Goal: Ask a question

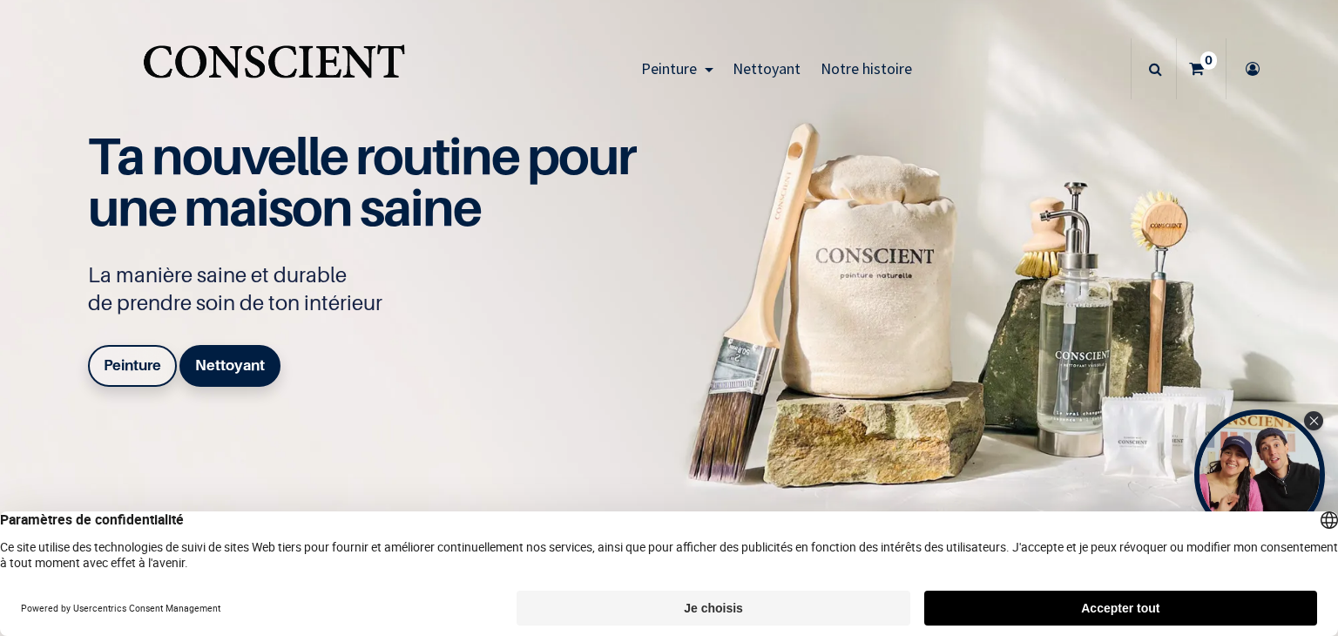
click at [1054, 600] on button "Accepter tout" at bounding box center [1120, 607] width 393 height 35
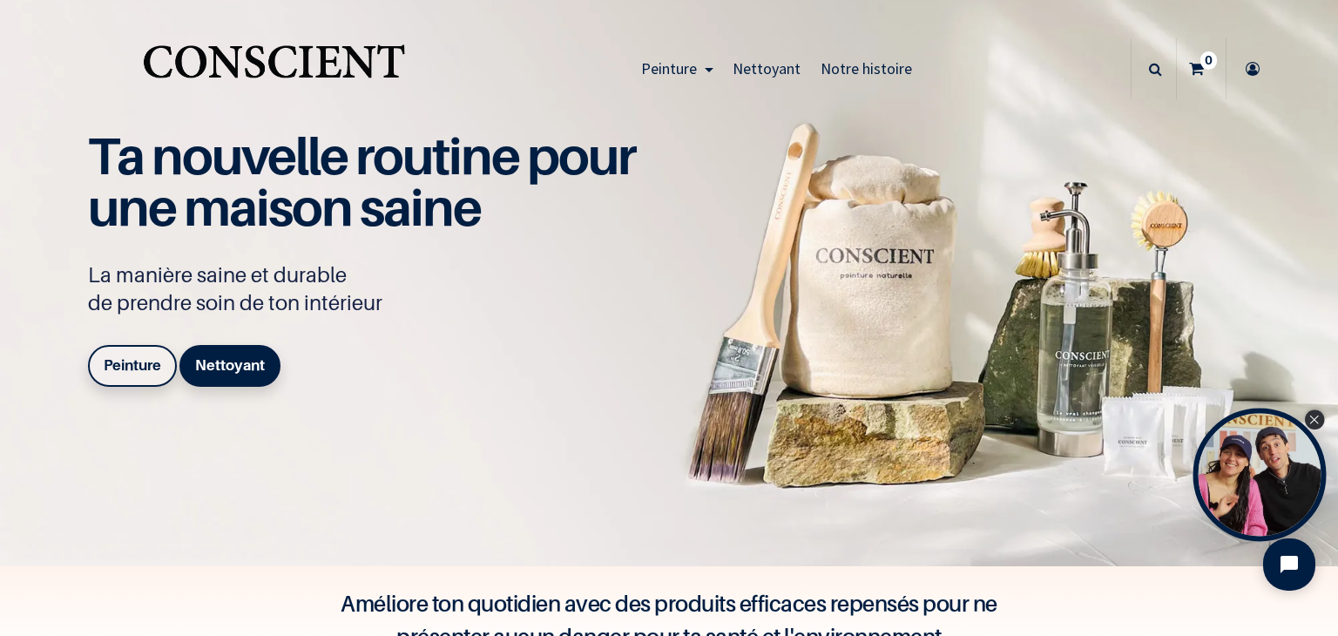
click at [1315, 419] on icon "Close Tolstoy widget" at bounding box center [1314, 419] width 9 height 9
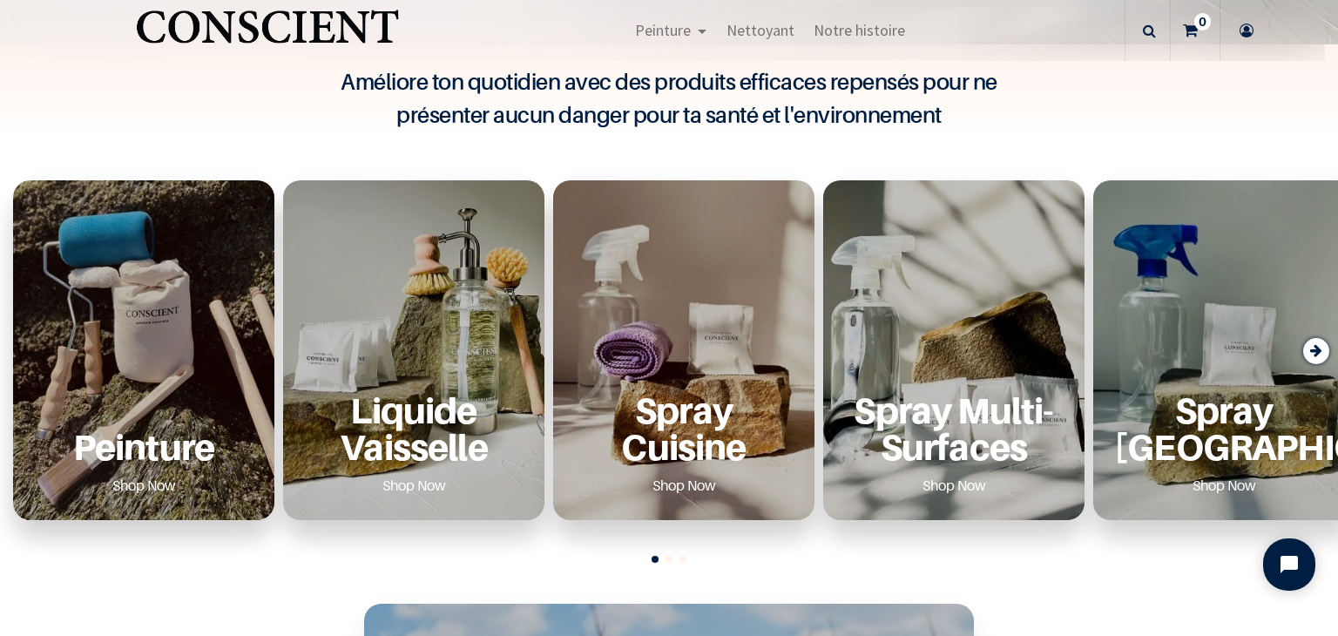
scroll to position [514, 0]
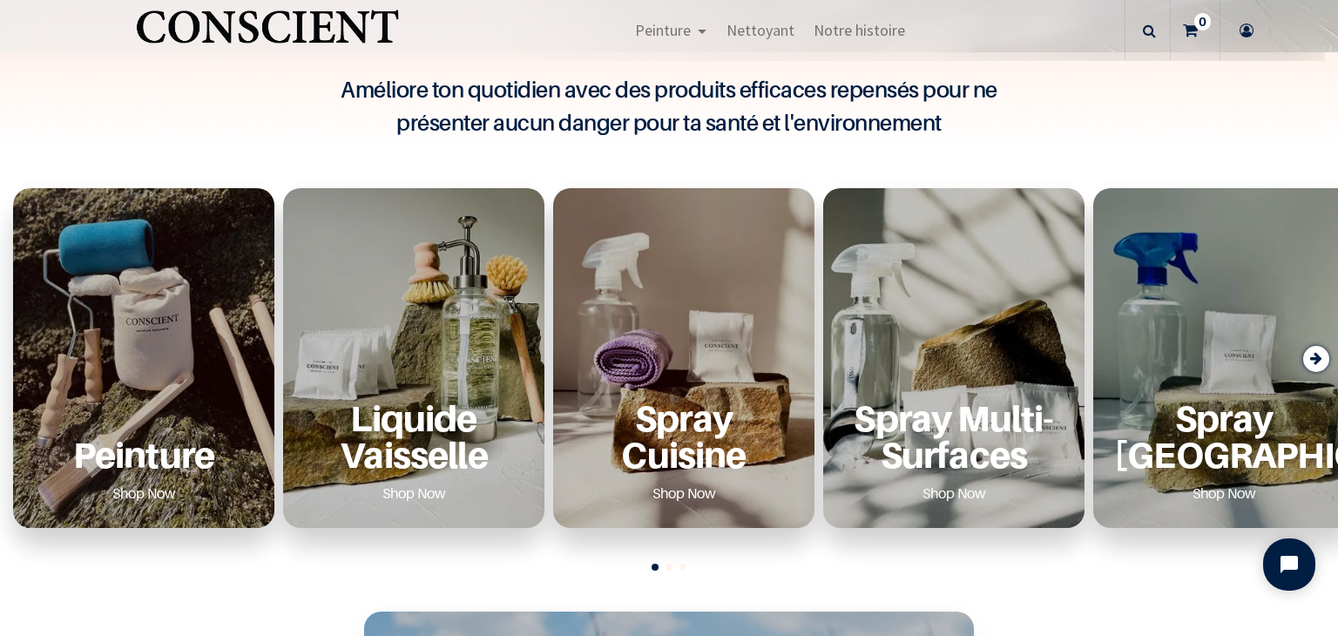
click at [1311, 360] on icon "Next slide" at bounding box center [1316, 359] width 12 height 24
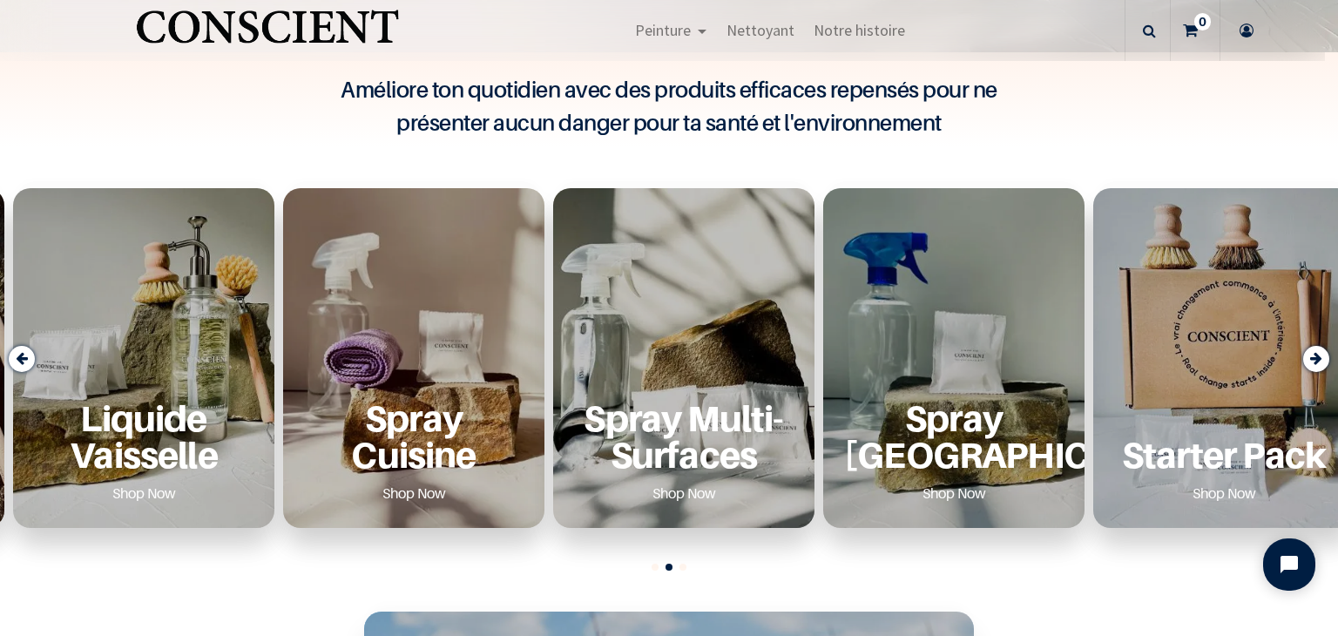
click at [1311, 360] on icon "Next slide" at bounding box center [1316, 359] width 12 height 24
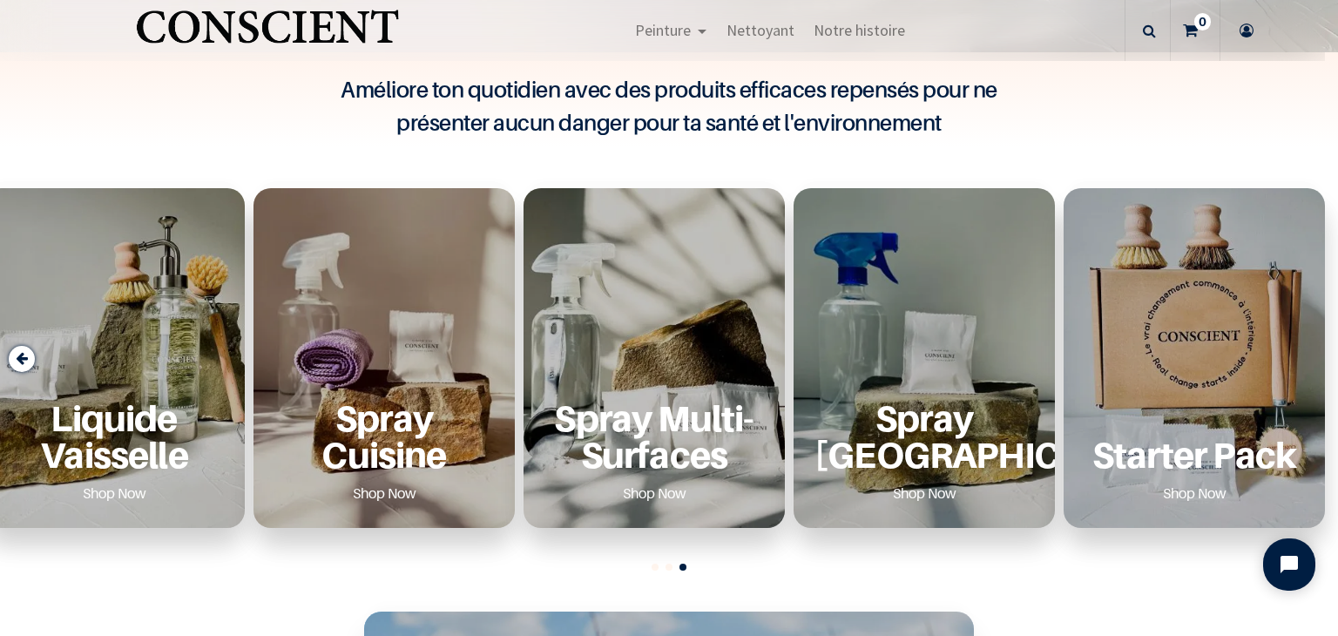
click at [1311, 360] on div "Starter Pack Shop Now" at bounding box center [1193, 358] width 261 height 340
click at [14, 357] on div "Previous slide" at bounding box center [22, 359] width 26 height 26
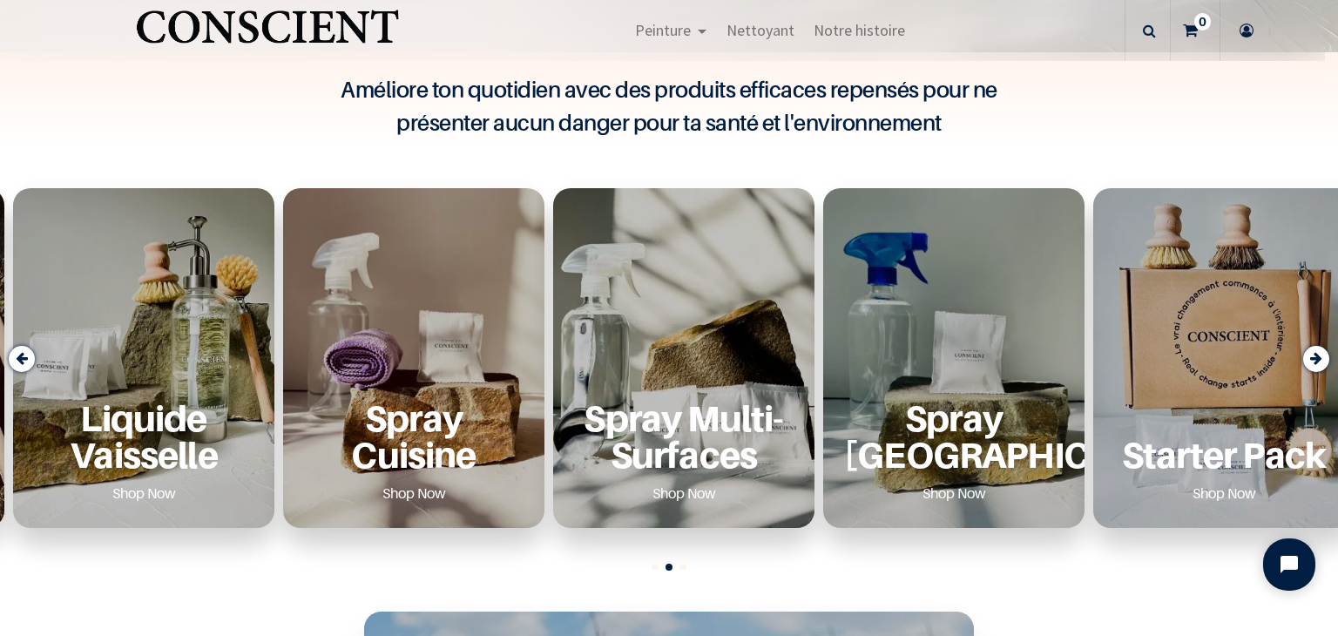
click at [14, 357] on div "Previous slide" at bounding box center [22, 359] width 26 height 26
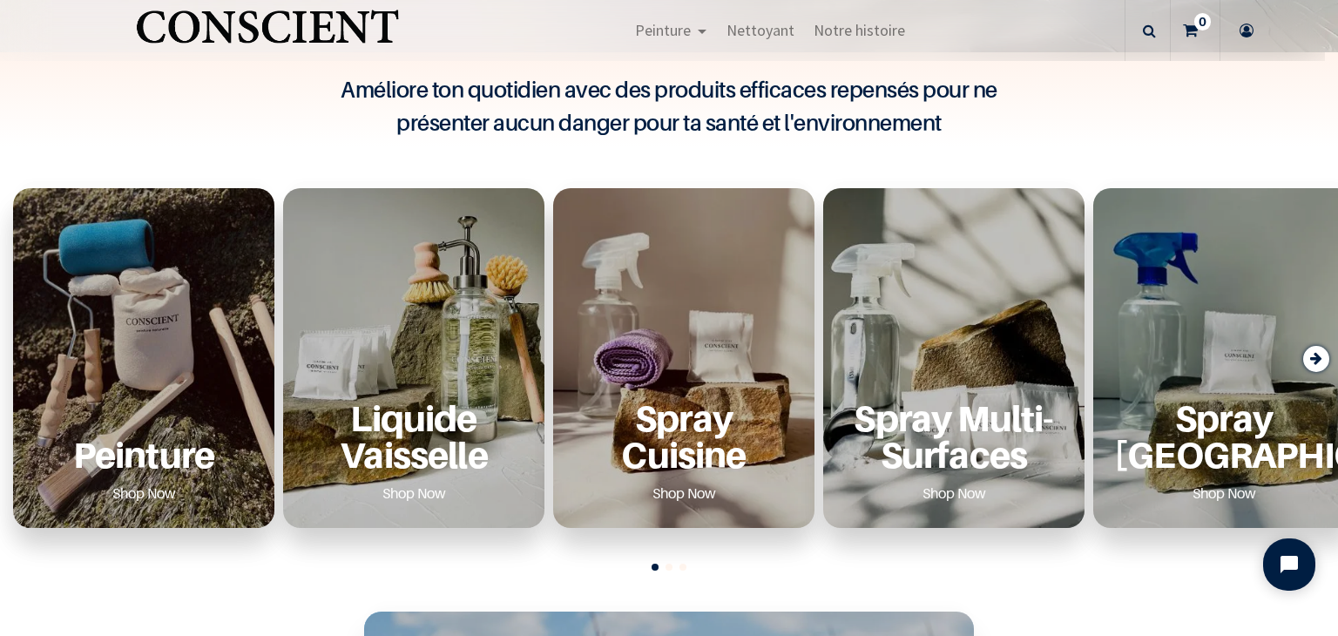
click at [14, 357] on div "Peinture Shop Now" at bounding box center [143, 358] width 261 height 340
click at [151, 276] on div "Peinture Shop Now" at bounding box center [143, 358] width 261 height 340
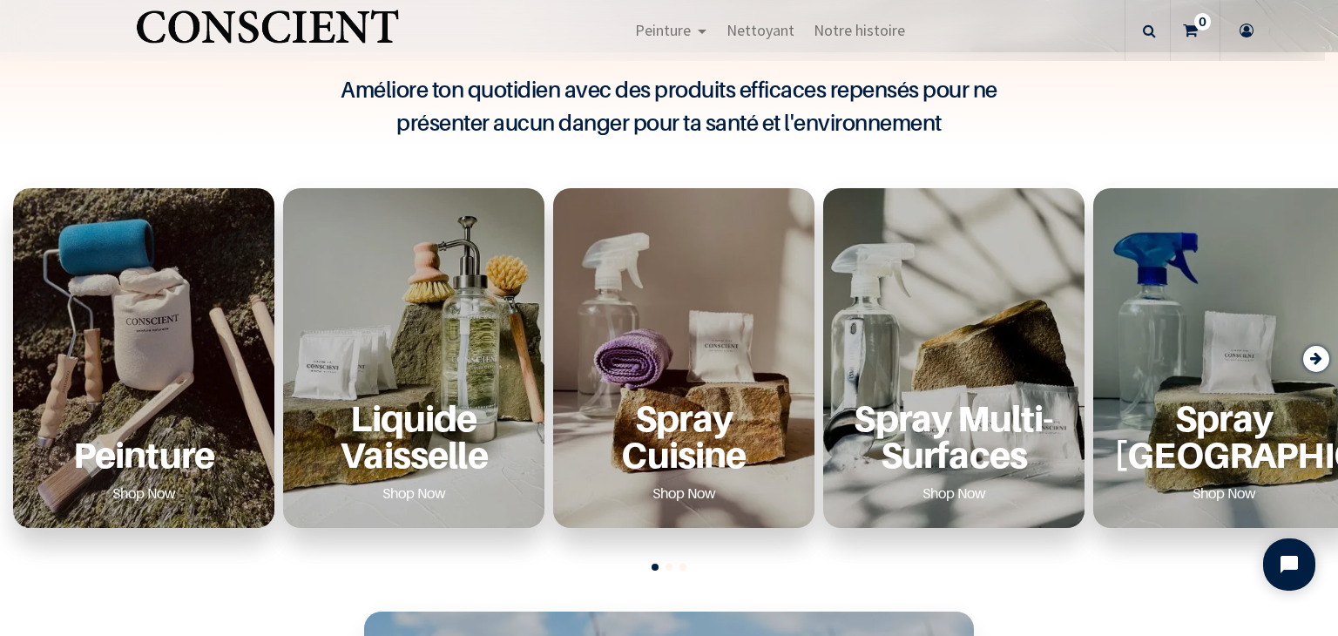
click at [152, 496] on link "Shop Now" at bounding box center [143, 493] width 105 height 28
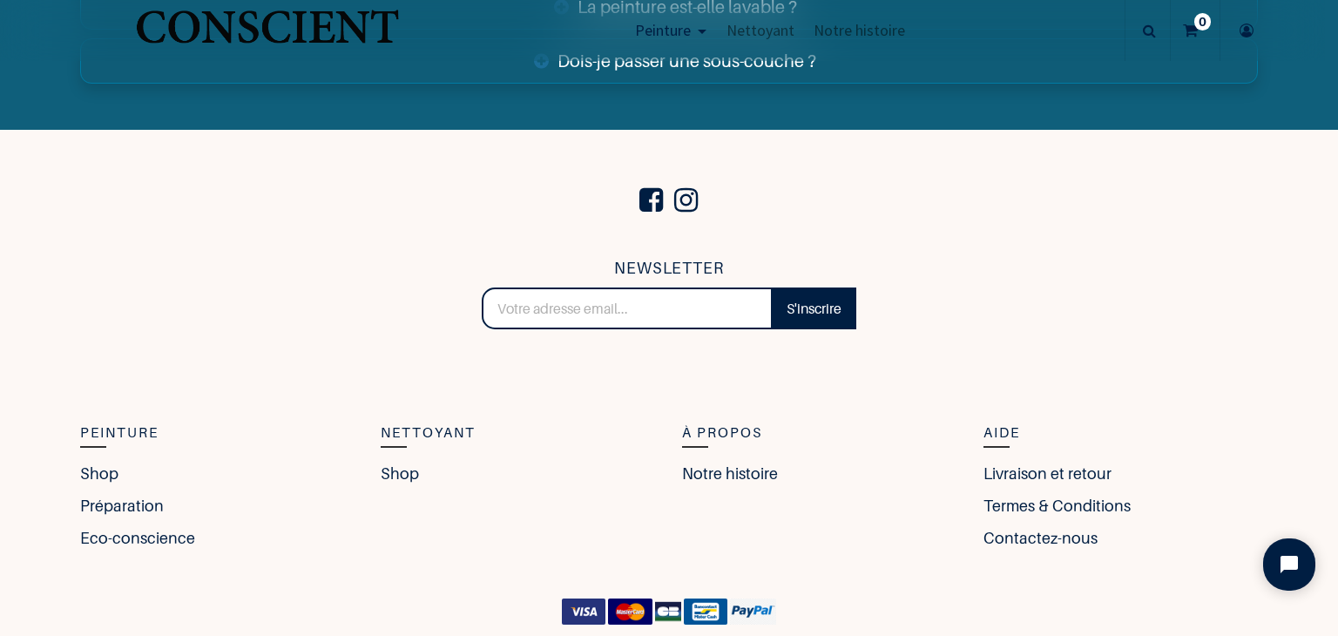
scroll to position [6653, 0]
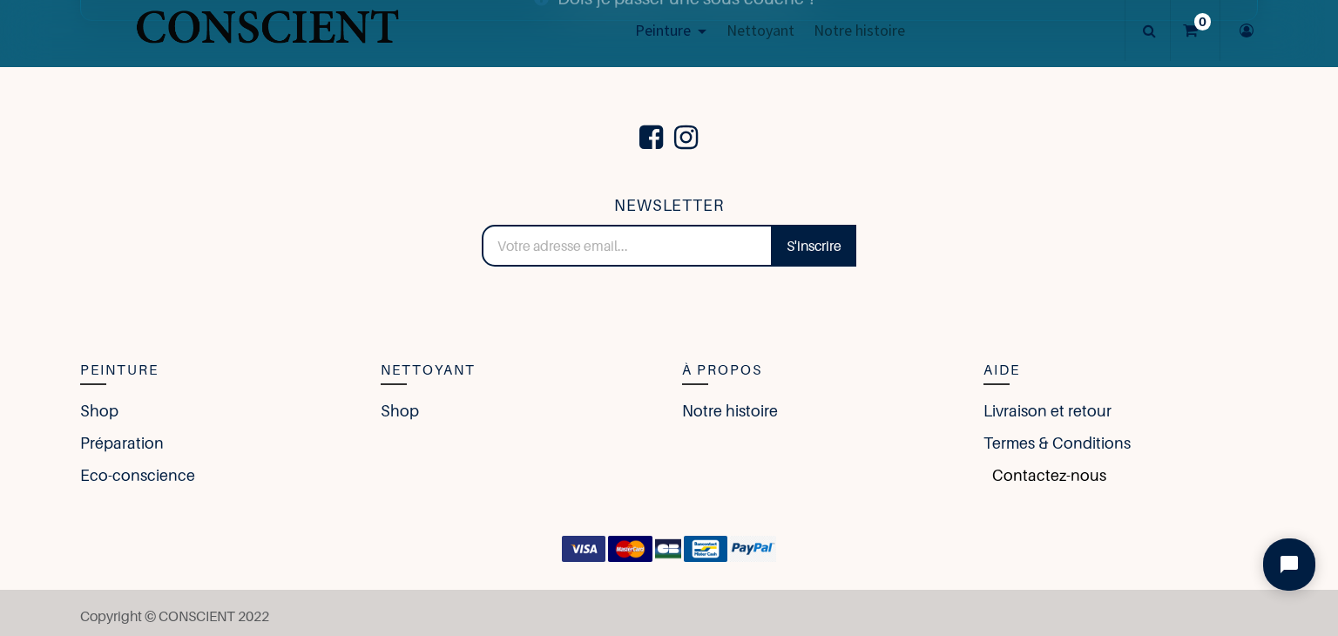
click at [1028, 466] on link "Contactez-nous" at bounding box center [1044, 475] width 123 height 24
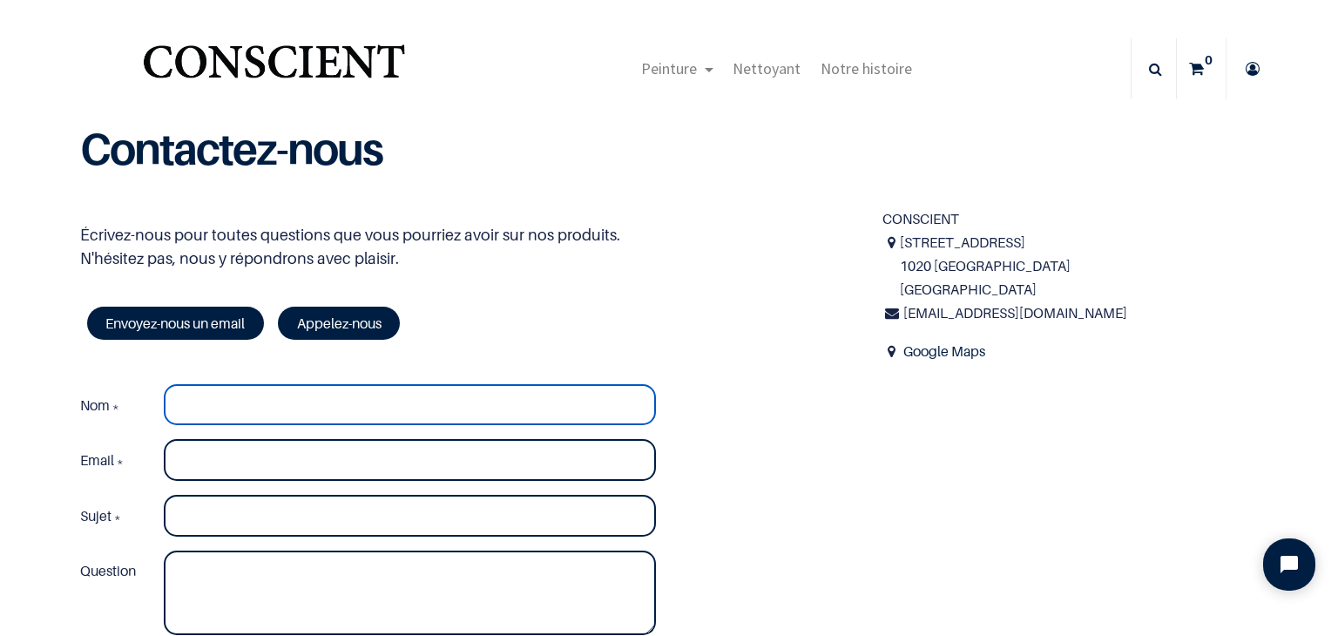
click at [233, 398] on input "Nom *" at bounding box center [410, 405] width 492 height 42
type input "deloche aurelie"
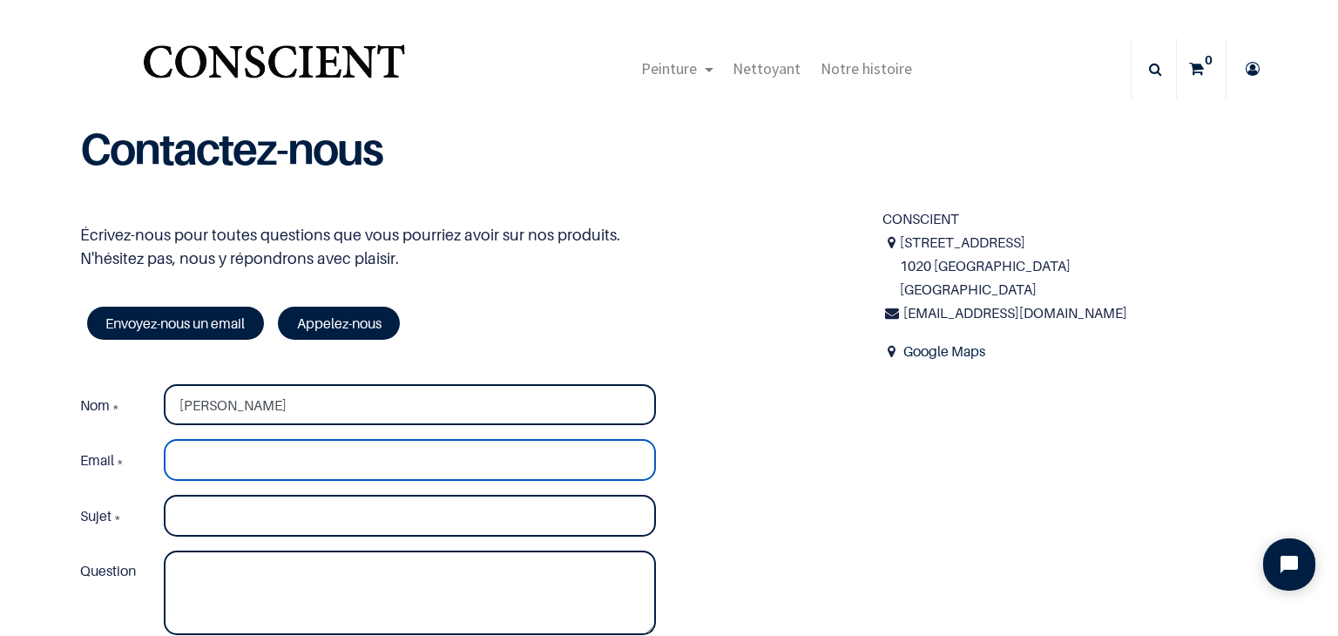
click at [237, 460] on input "Email *" at bounding box center [410, 460] width 492 height 42
type input "aurelie.deloche@yahoo.fr"
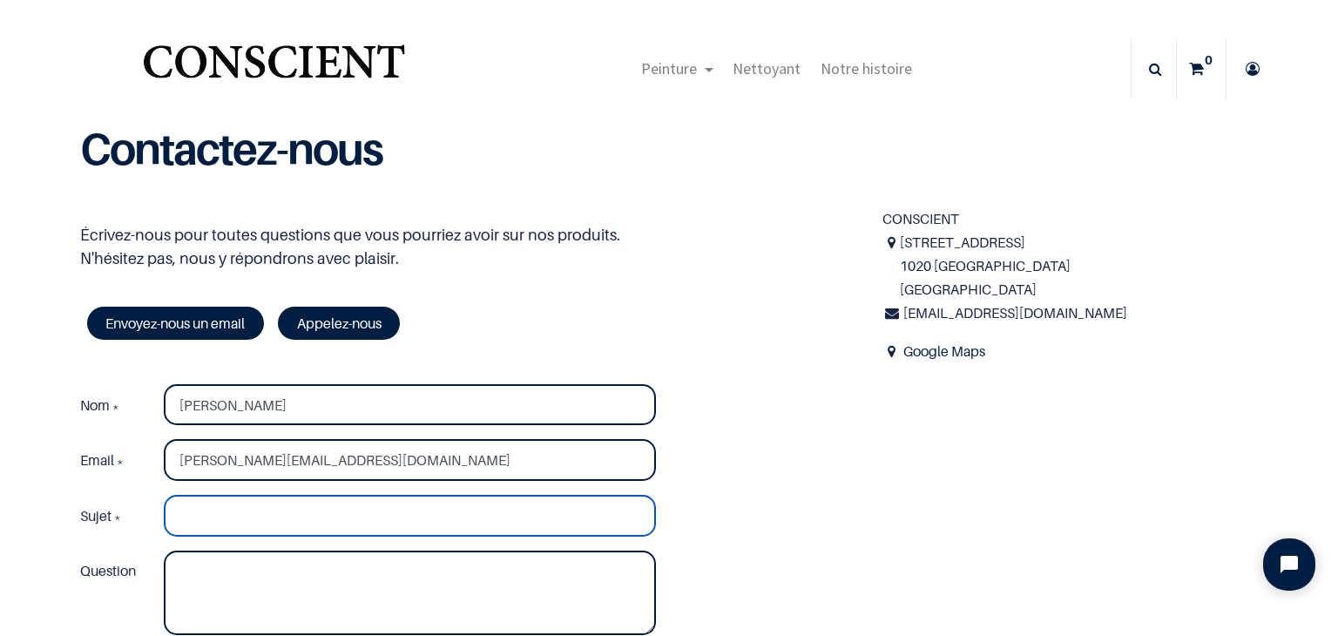
click at [236, 515] on input "Sujet *" at bounding box center [410, 516] width 492 height 42
type input "echantillons peinture projet theatre"
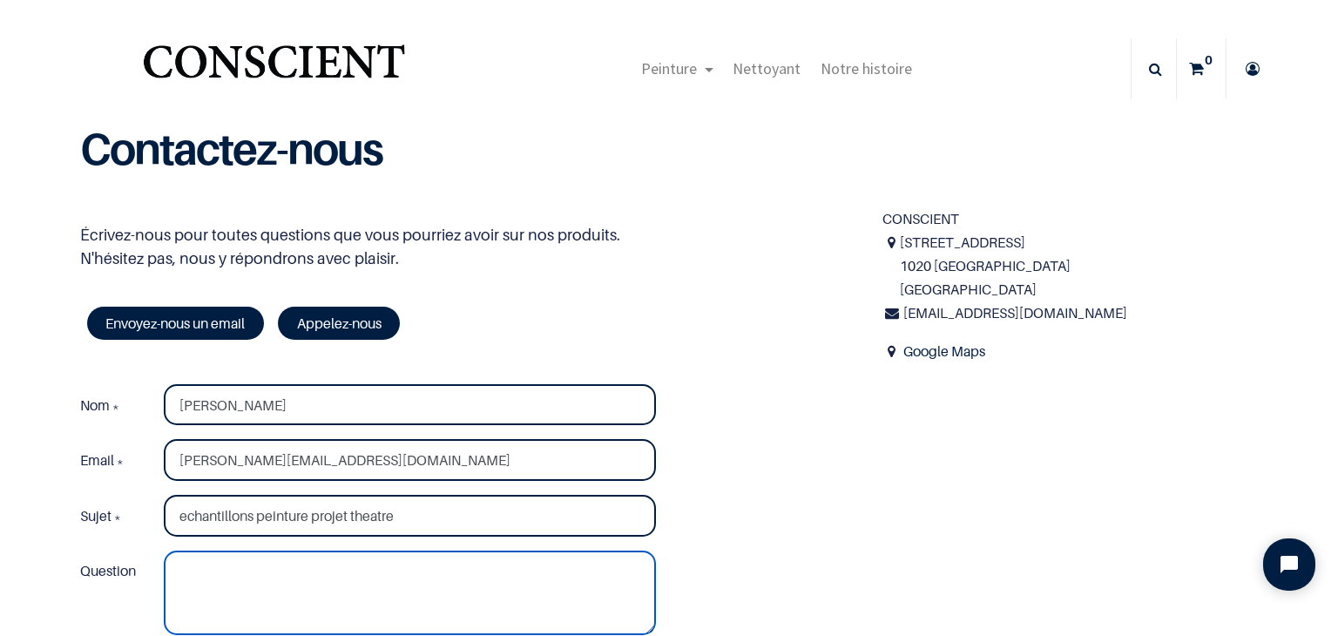
click at [211, 570] on textarea "Question" at bounding box center [410, 592] width 492 height 85
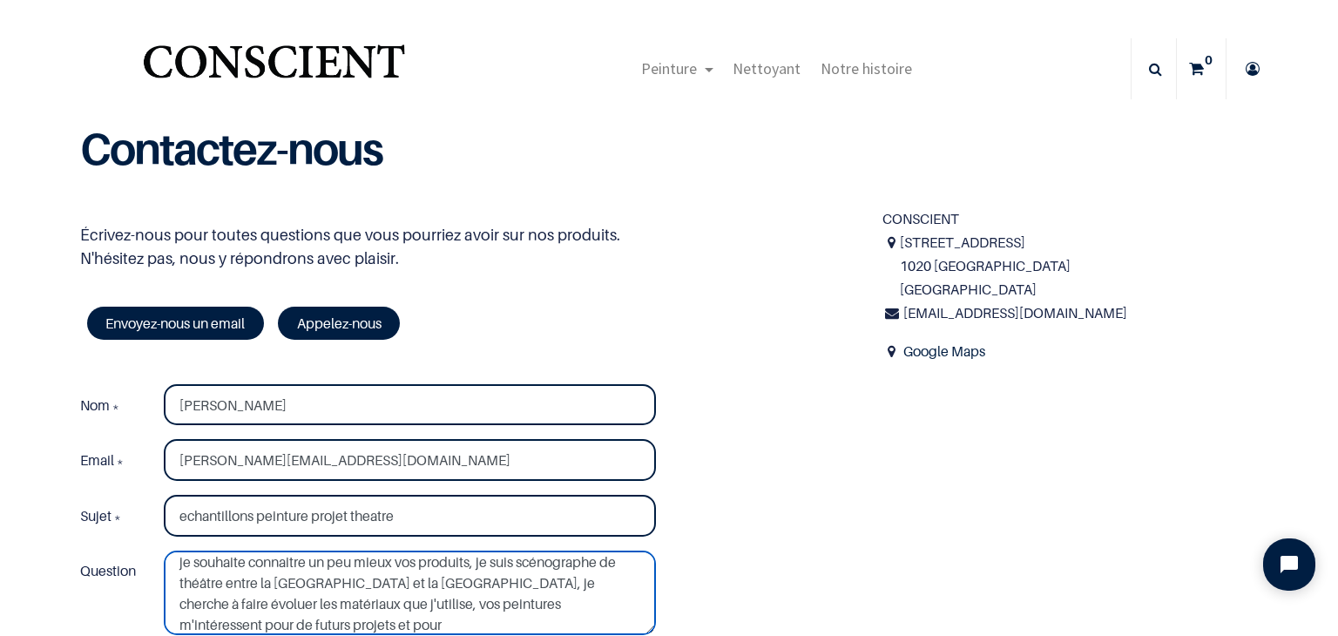
scroll to position [42, 0]
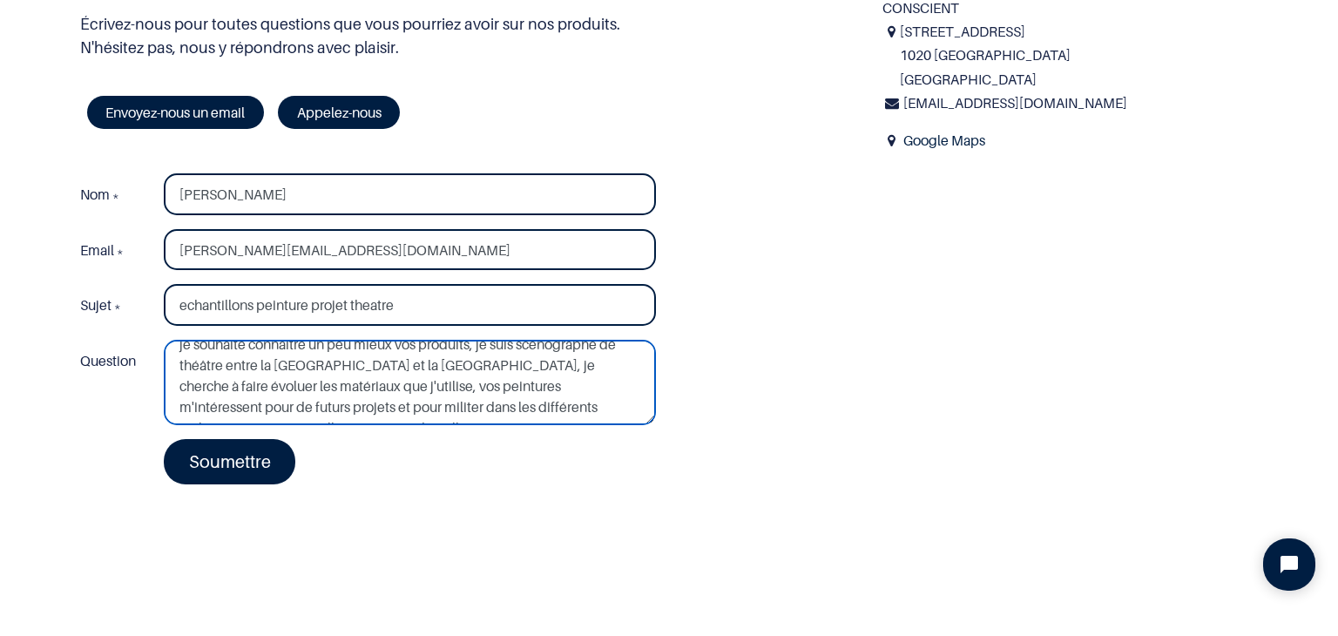
scroll to position [63, 0]
click at [270, 383] on textarea "Bonjour, je souhaite connaitre un peu mieux vos produits, je suis scénographe d…" at bounding box center [410, 382] width 492 height 85
click at [421, 402] on textarea "Bonjour, je souhaite connaitre un peu mieux vos produits, je suis scénographe d…" at bounding box center [410, 382] width 492 height 85
click at [428, 408] on textarea "Bonjour, je souhaite connaitre un peu mieux vos produits, je suis scénographe d…" at bounding box center [410, 382] width 492 height 85
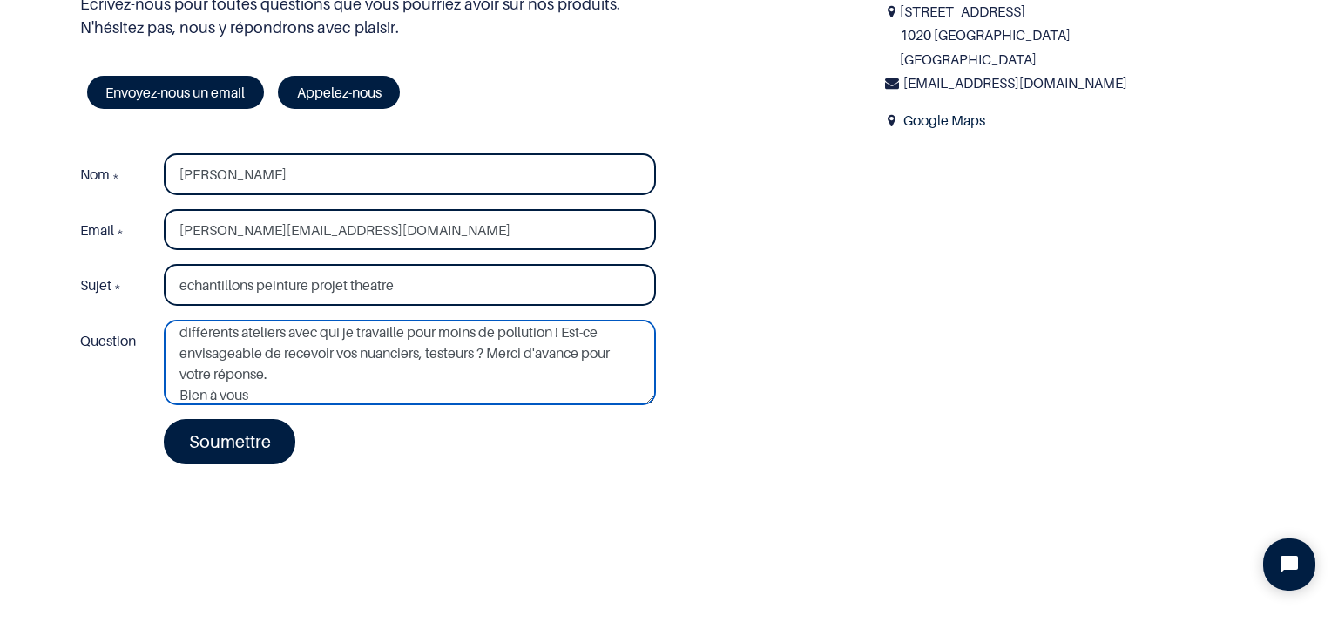
scroll to position [135, 0]
type textarea "Bonjour, je souhaite connaitre un peu mieux vos produits, je suis scénographe d…"
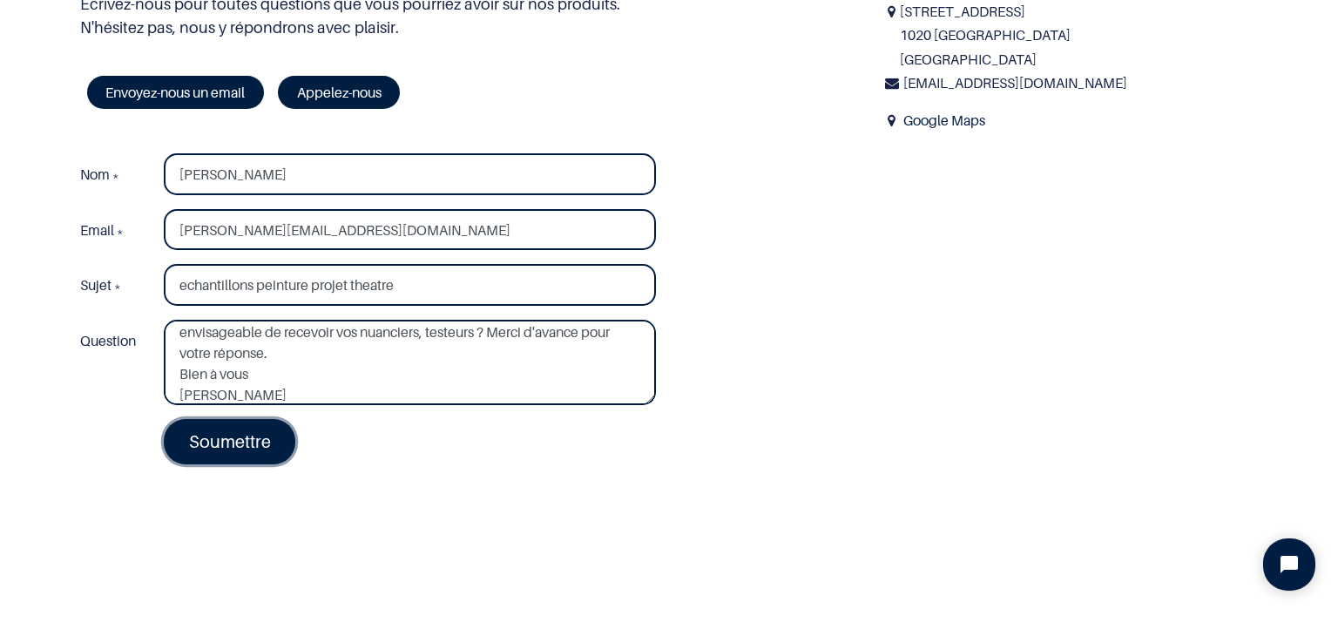
click at [254, 440] on link "Soumettre" at bounding box center [230, 441] width 132 height 45
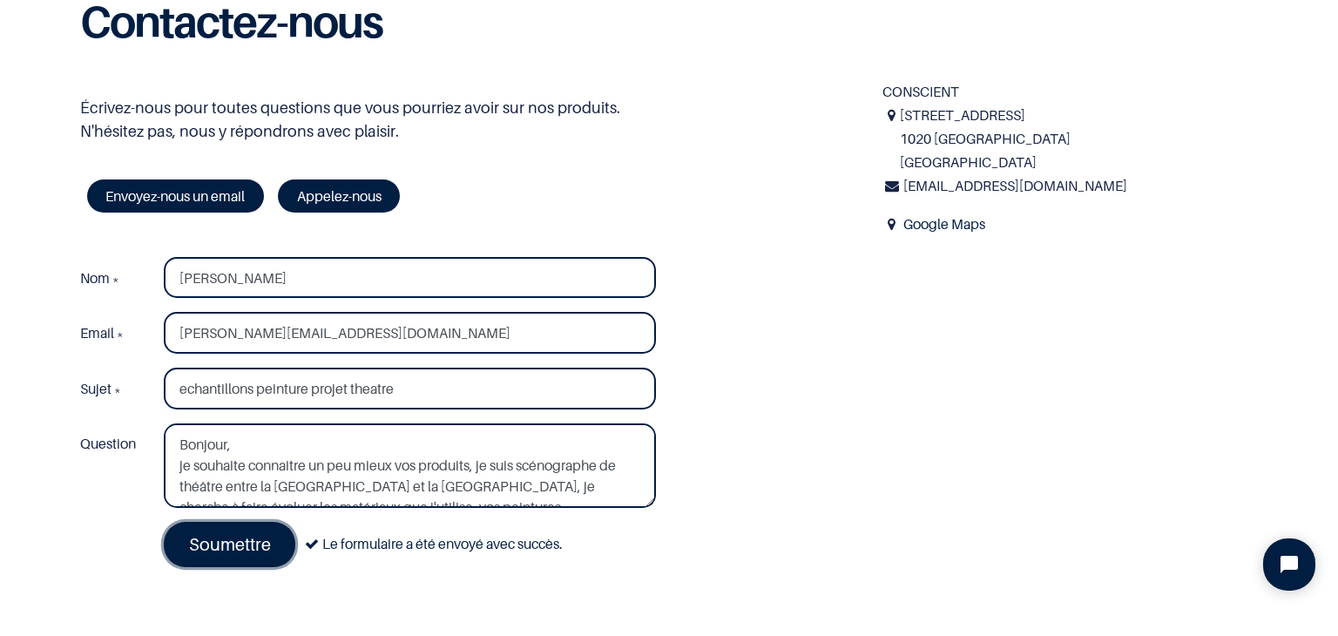
scroll to position [0, 0]
